Goal: Navigation & Orientation: Find specific page/section

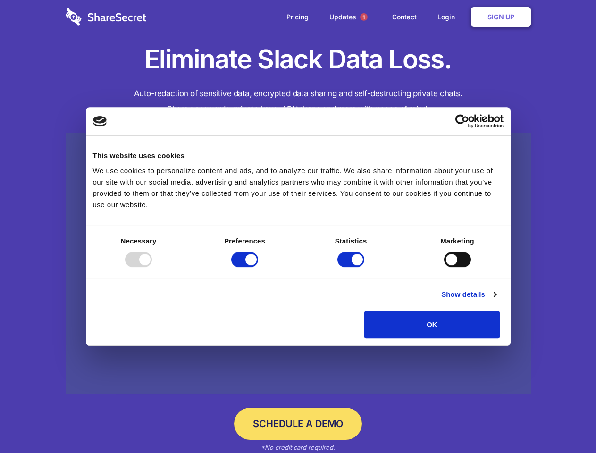
click at [152, 267] on div at bounding box center [138, 259] width 27 height 15
click at [258, 267] on input "Preferences" at bounding box center [244, 259] width 27 height 15
checkbox input "false"
click at [352, 267] on input "Statistics" at bounding box center [350, 259] width 27 height 15
checkbox input "false"
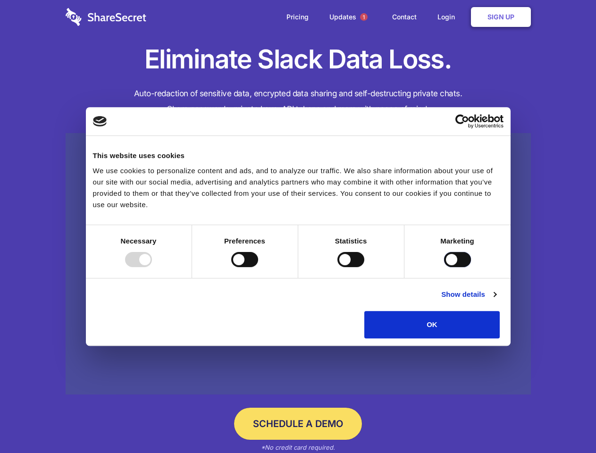
click at [444, 267] on input "Marketing" at bounding box center [457, 259] width 27 height 15
checkbox input "true"
click at [496, 300] on link "Show details" at bounding box center [468, 294] width 55 height 11
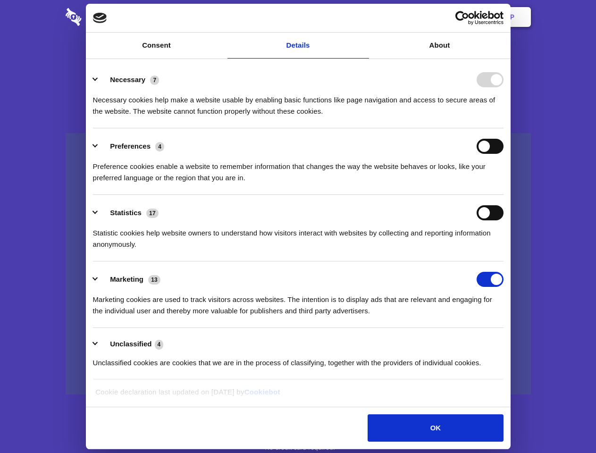
click at [503, 128] on li "Necessary 7 Necessary cookies help make a website usable by enabling basic func…" at bounding box center [298, 95] width 410 height 67
click at [363, 17] on span "1" at bounding box center [364, 17] width 8 height 8
